Goal: Information Seeking & Learning: Learn about a topic

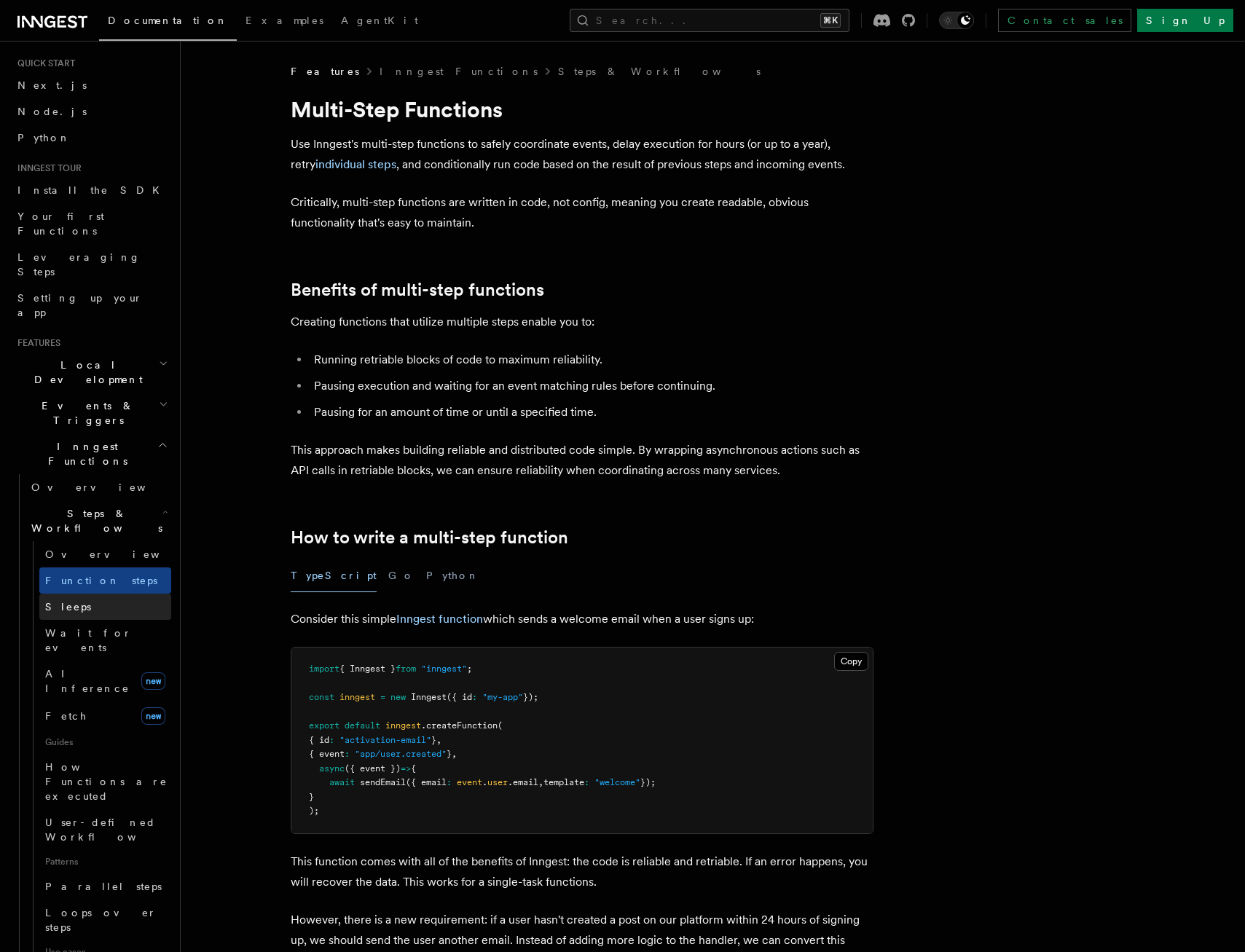
scroll to position [38, 0]
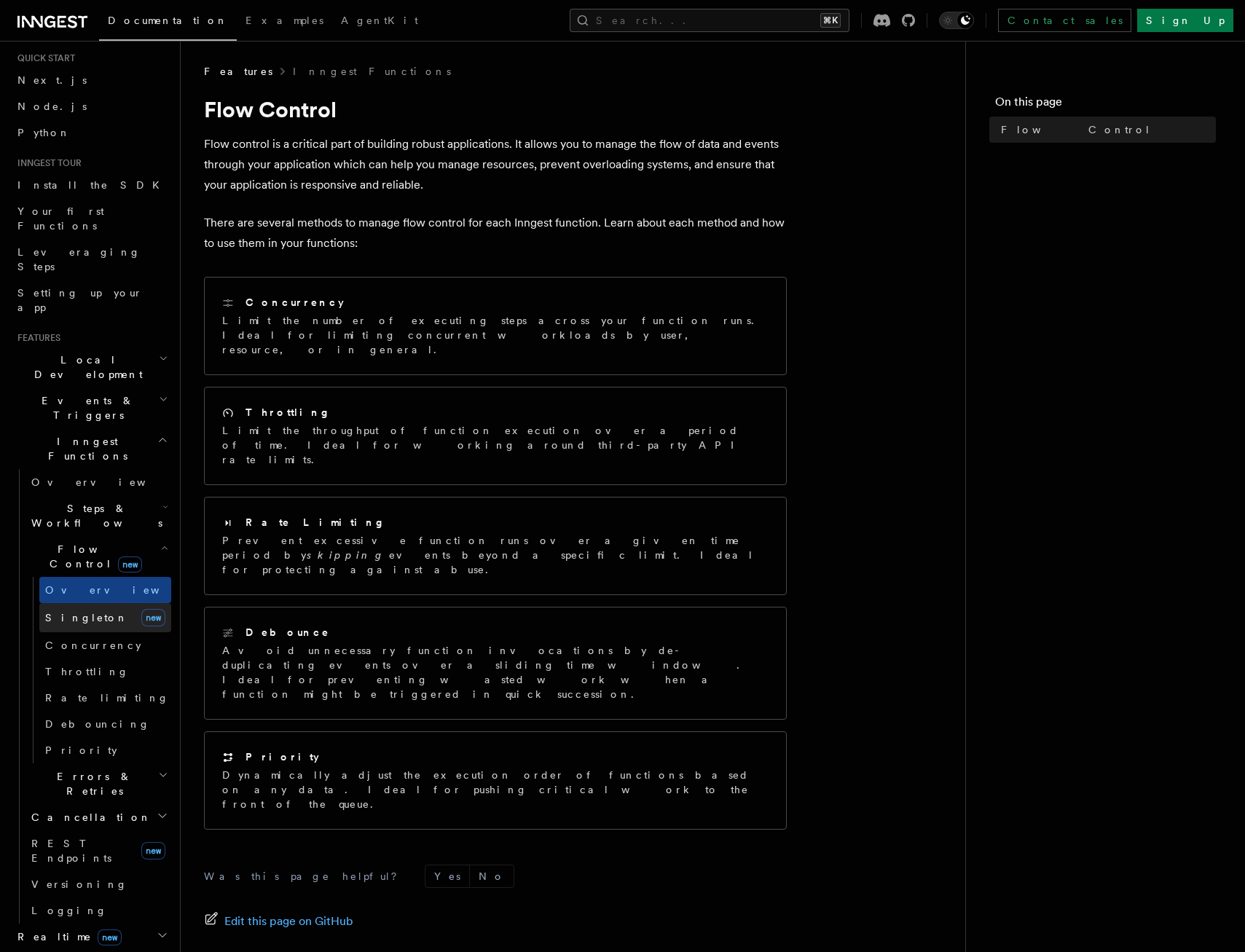
click at [96, 603] on link "Singleton new" at bounding box center [105, 617] width 132 height 29
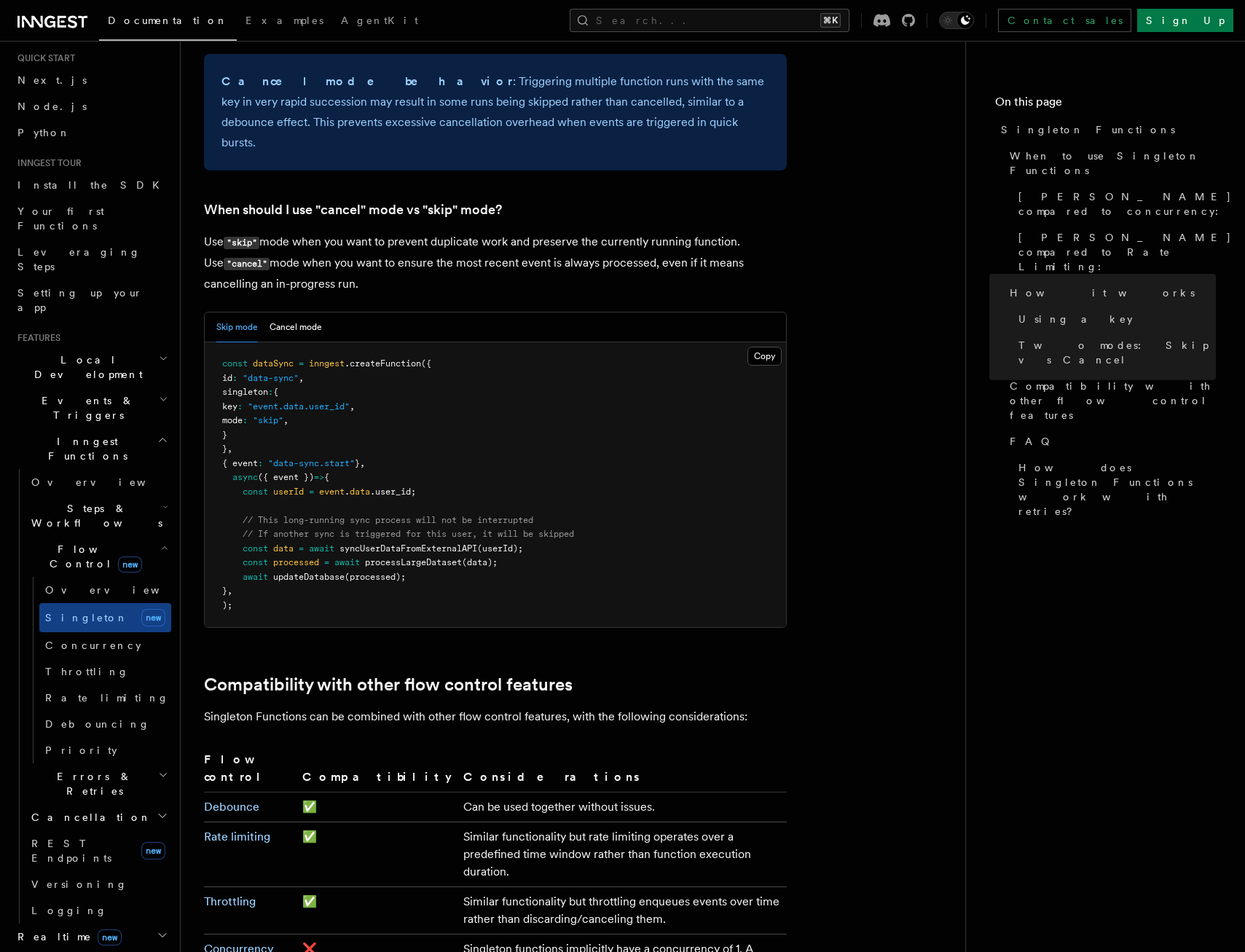
scroll to position [1701, 0]
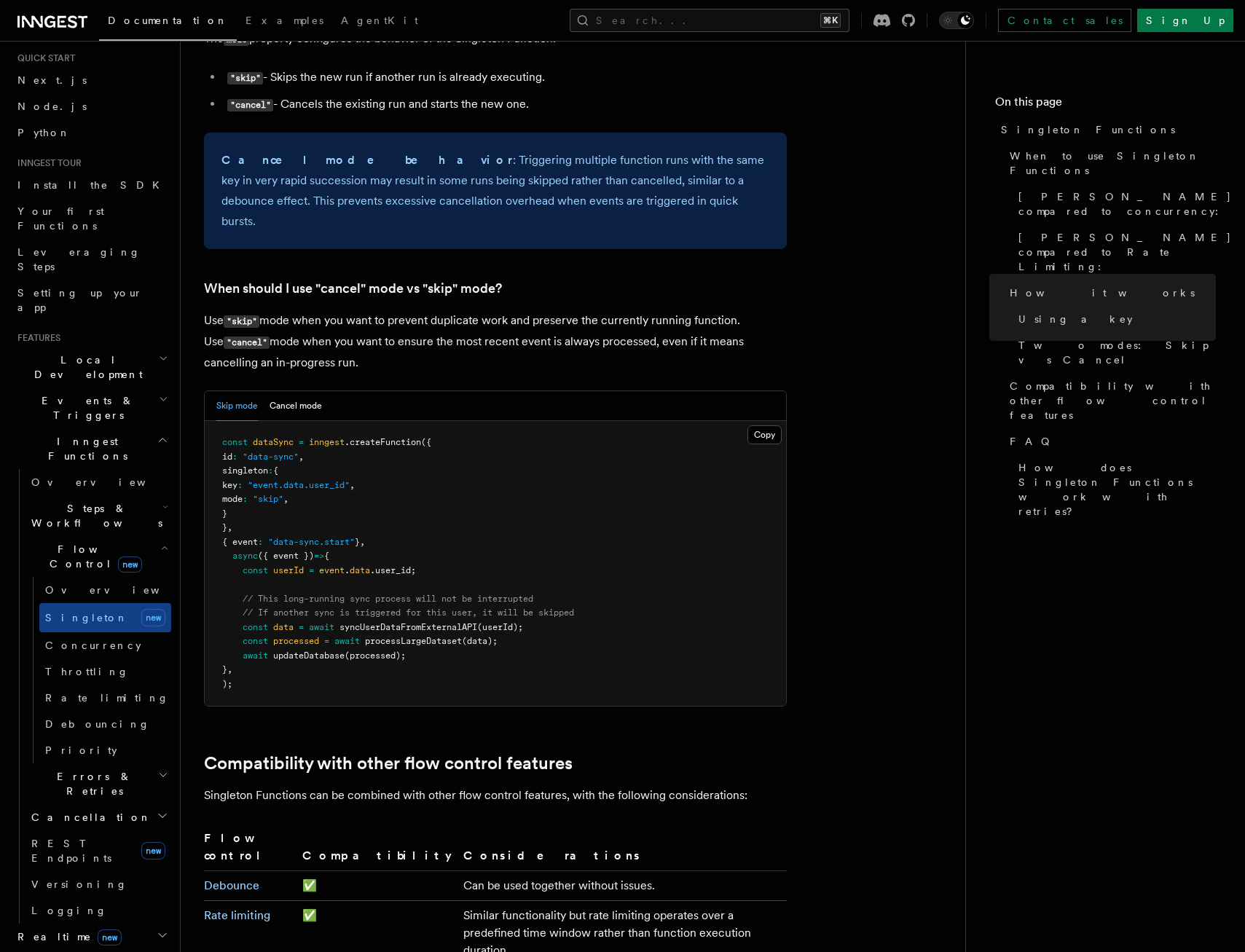
click at [74, 501] on span "Steps & Workflows" at bounding box center [93, 515] width 137 height 29
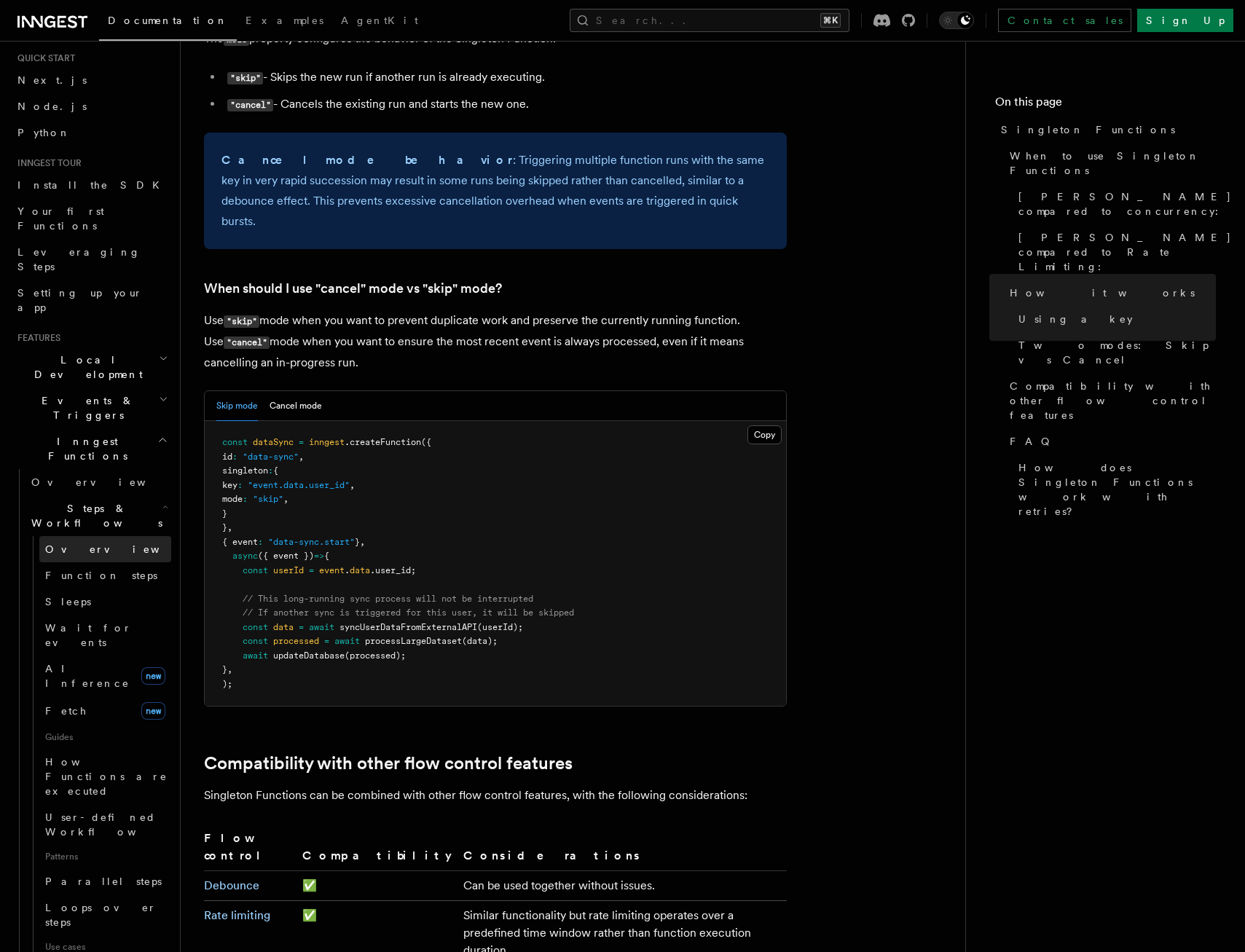
click at [78, 543] on span "Overview" at bounding box center [120, 549] width 150 height 12
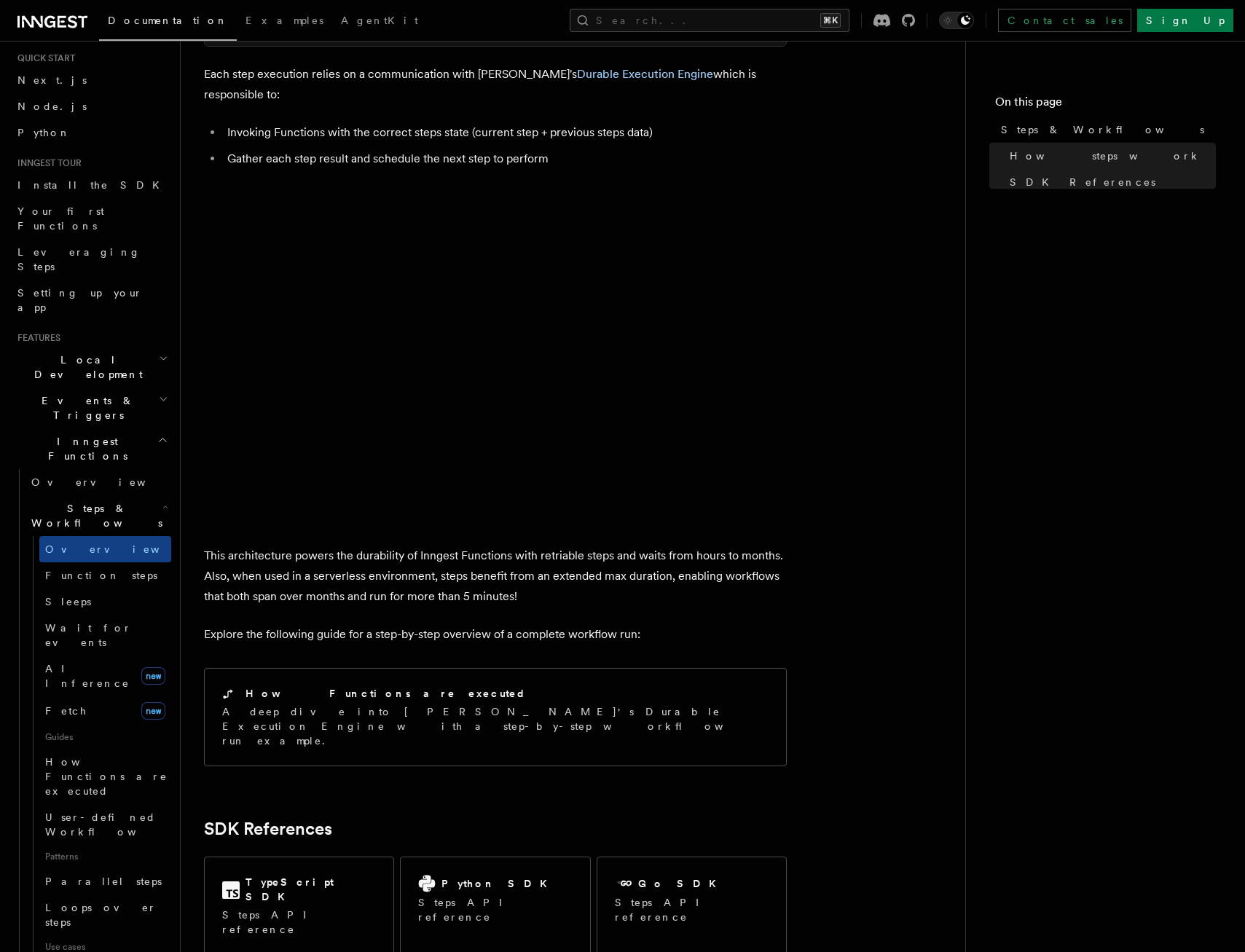
scroll to position [1174, 0]
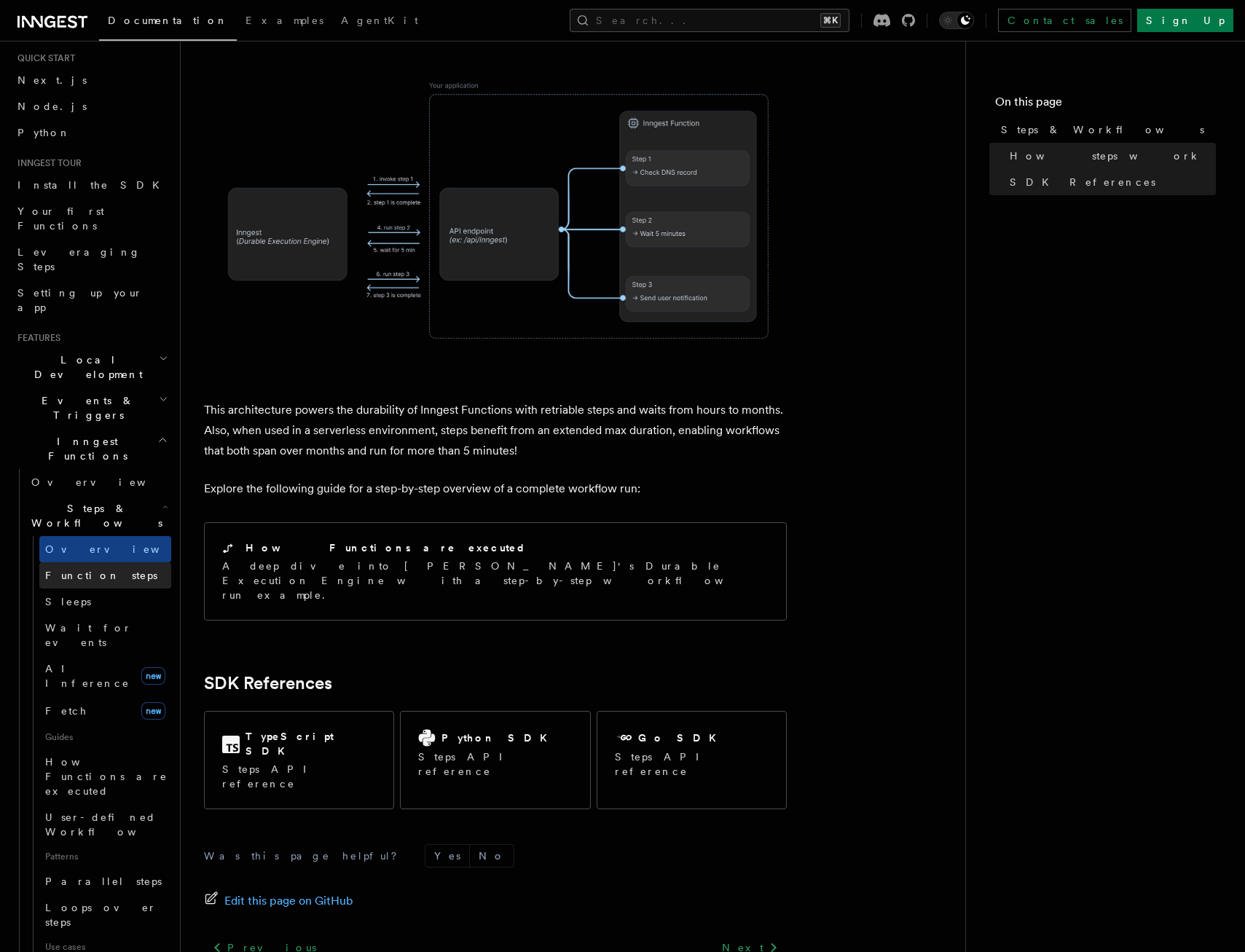
click at [104, 570] on span "Function steps" at bounding box center [101, 576] width 112 height 12
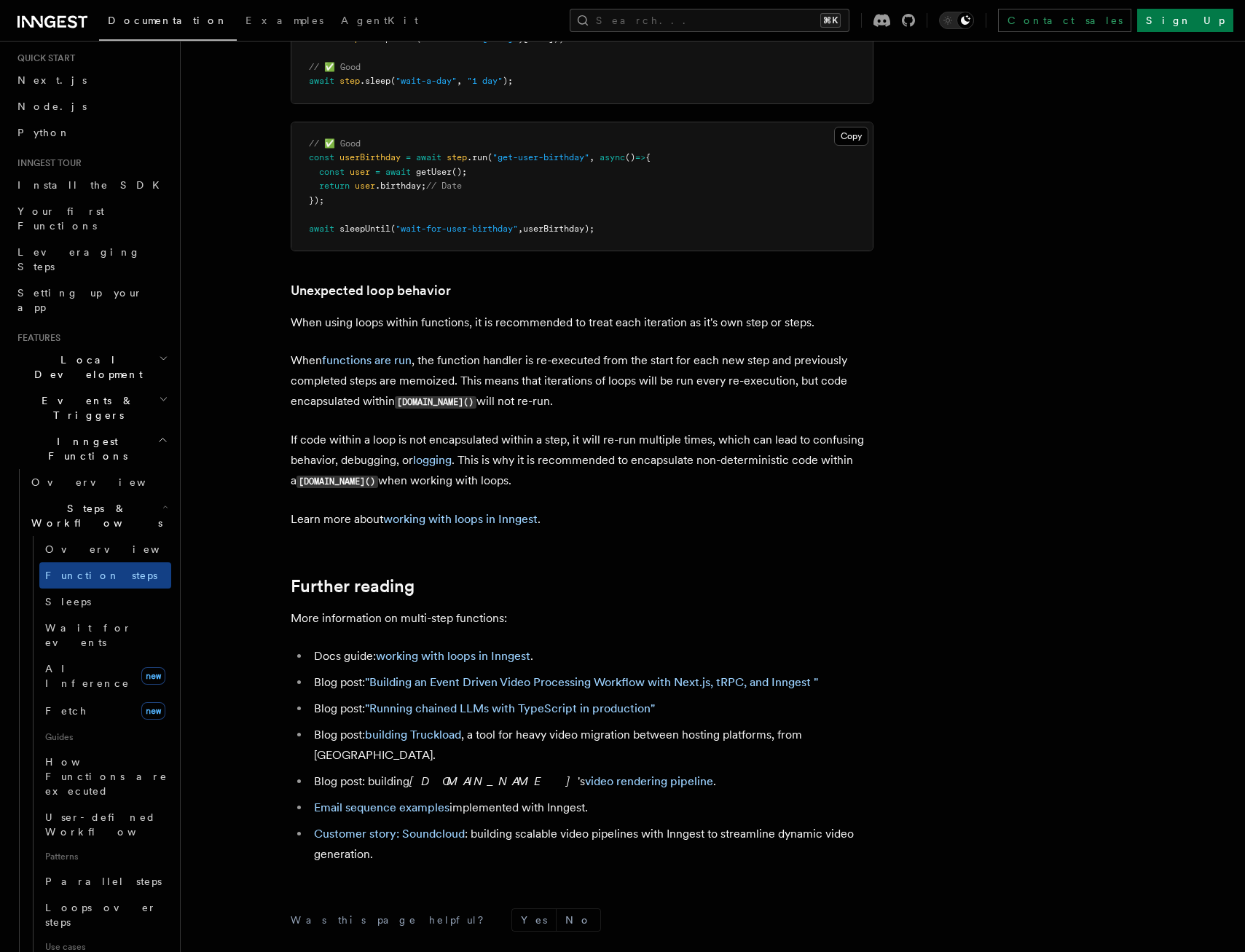
scroll to position [4615, 0]
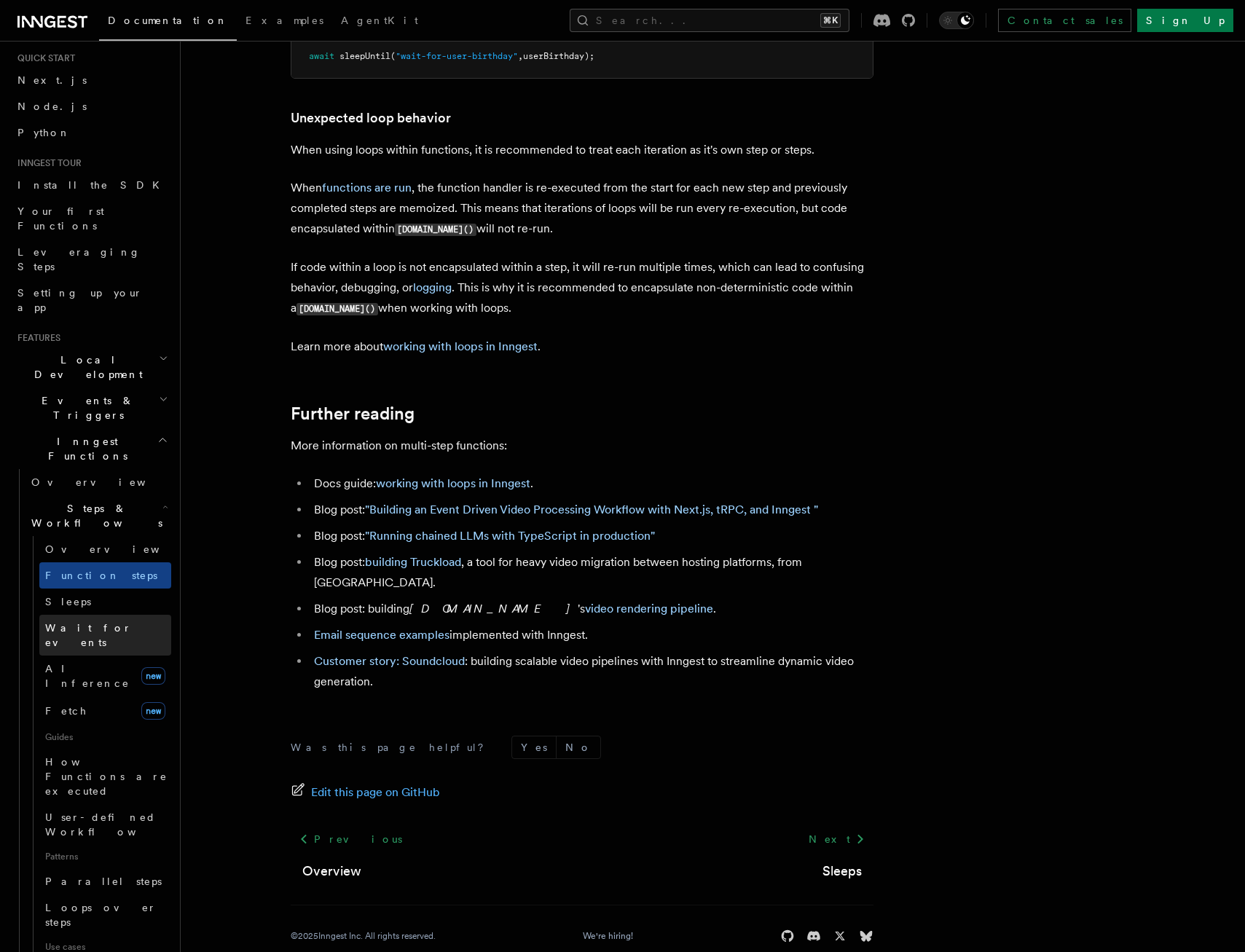
click at [91, 615] on link "Wait for events" at bounding box center [105, 635] width 132 height 41
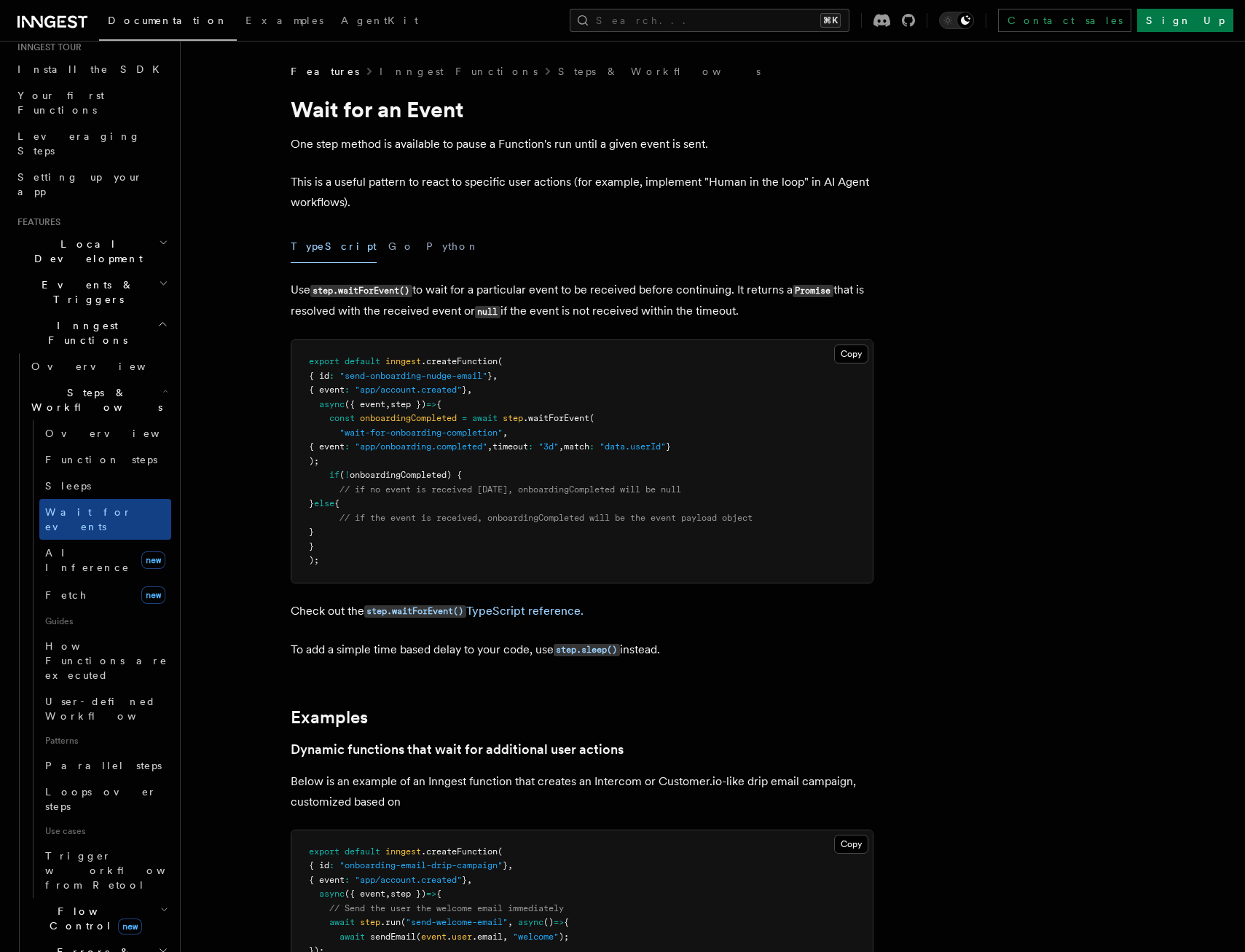
scroll to position [176, 0]
